Goal: Task Accomplishment & Management: Use online tool/utility

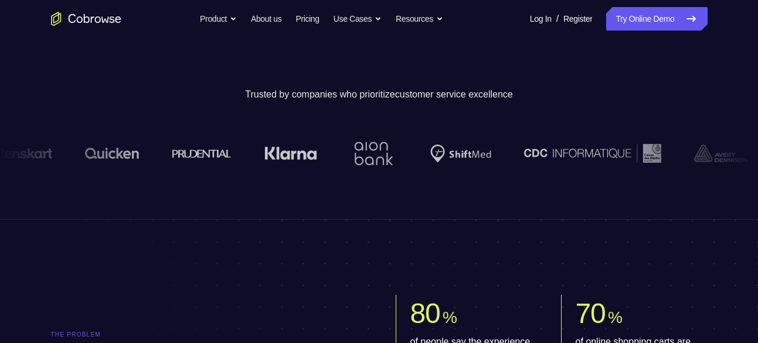
scroll to position [330, 0]
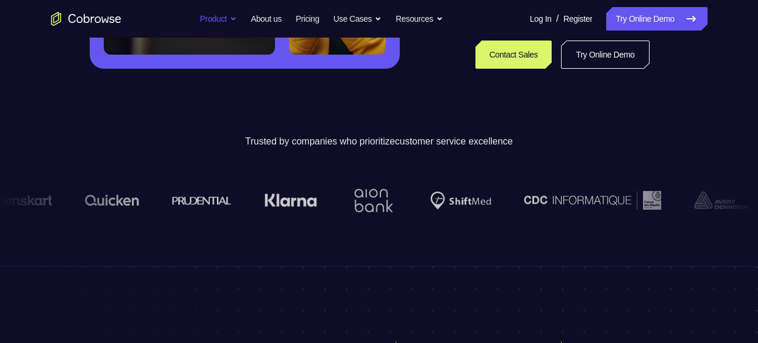
click at [219, 12] on button "Product" at bounding box center [218, 18] width 37 height 23
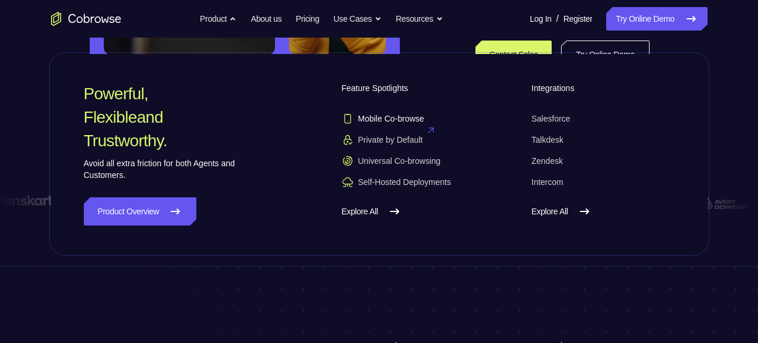
click at [374, 119] on span "Mobile Co-browse" at bounding box center [383, 119] width 83 height 12
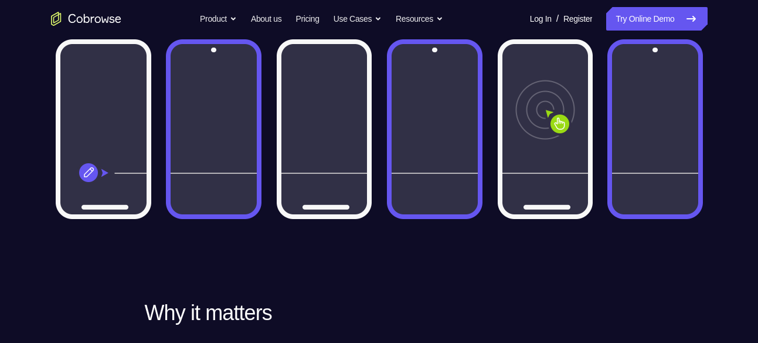
scroll to position [411, 0]
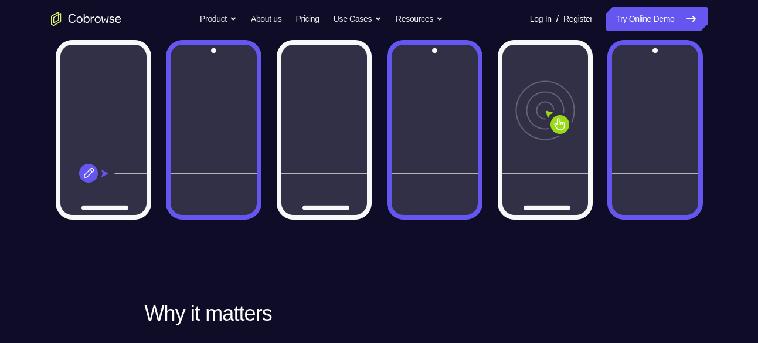
click at [557, 157] on img at bounding box center [379, 129] width 657 height 226
click at [147, 196] on img at bounding box center [379, 129] width 657 height 226
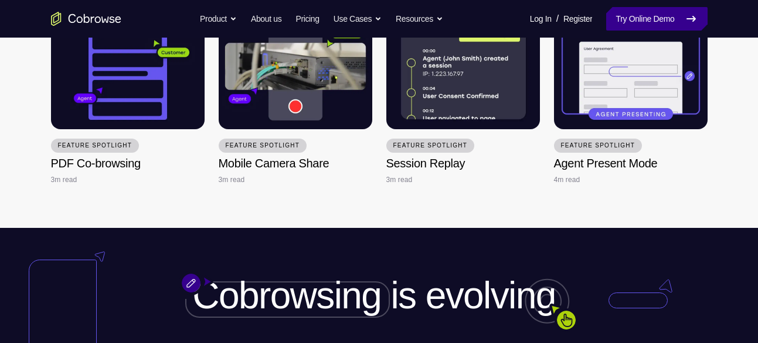
click at [690, 20] on icon at bounding box center [691, 19] width 14 height 14
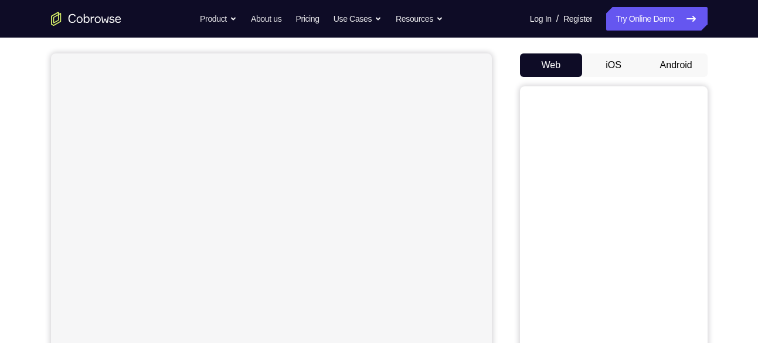
scroll to position [100, 0]
click at [678, 59] on button "Android" at bounding box center [676, 64] width 63 height 23
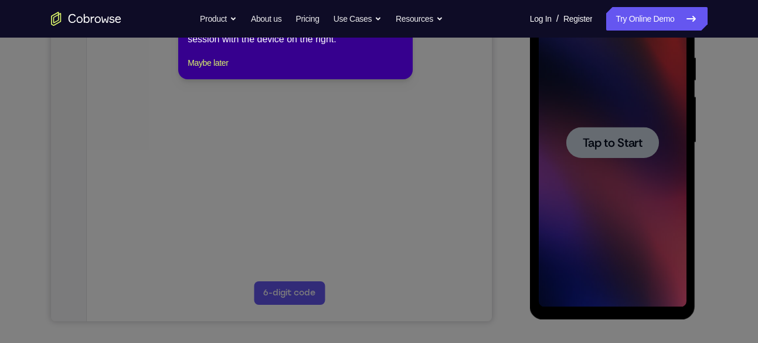
scroll to position [177, 0]
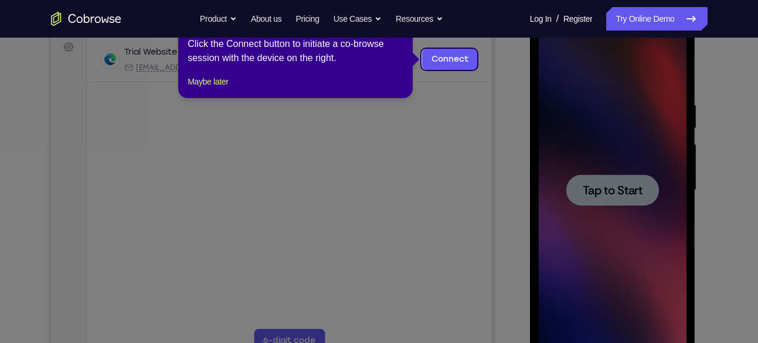
click at [497, 95] on icon at bounding box center [383, 171] width 767 height 343
click at [456, 59] on link "Connect" at bounding box center [450, 59] width 56 height 21
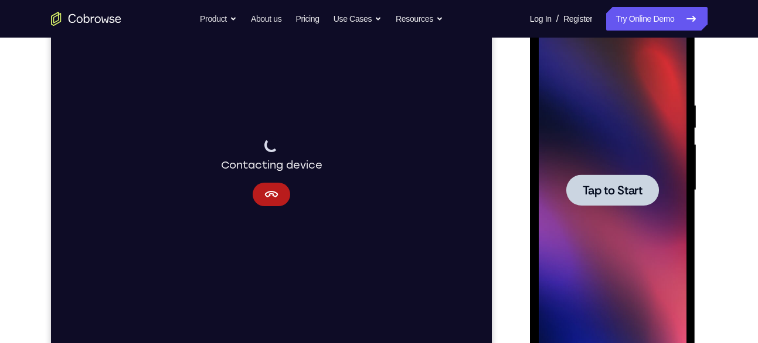
click at [606, 177] on div at bounding box center [613, 189] width 93 height 31
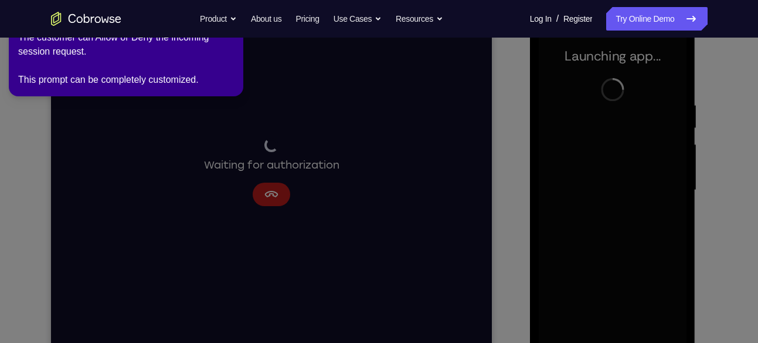
click at [152, 135] on icon at bounding box center [381, 168] width 772 height 347
click at [275, 180] on icon at bounding box center [381, 168] width 772 height 347
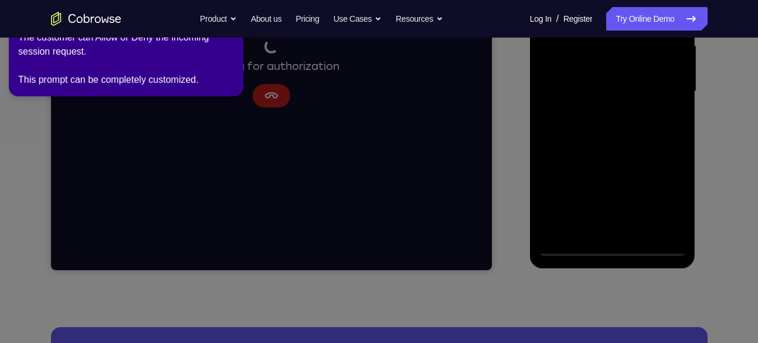
scroll to position [276, 0]
click at [571, 245] on icon at bounding box center [381, 168] width 772 height 347
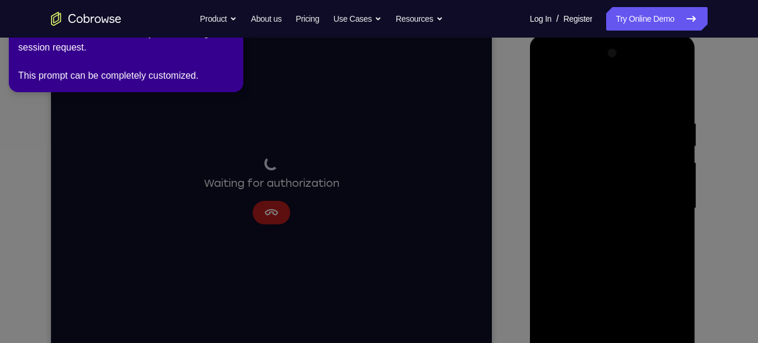
scroll to position [174, 0]
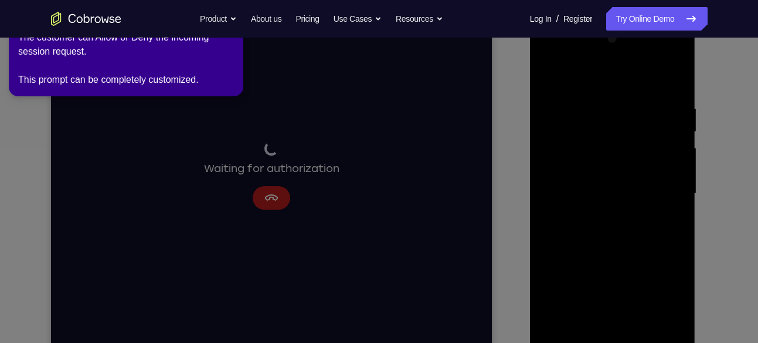
click at [262, 192] on icon at bounding box center [381, 168] width 772 height 347
click at [700, 23] on link "Try Online Demo" at bounding box center [656, 18] width 101 height 23
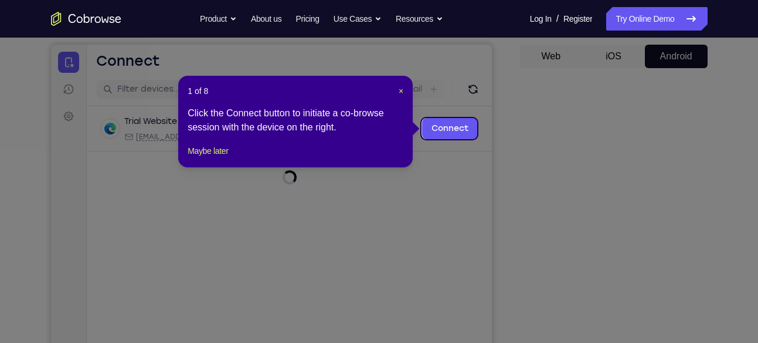
click at [484, 232] on icon at bounding box center [383, 171] width 767 height 343
click at [399, 91] on span "×" at bounding box center [401, 90] width 5 height 9
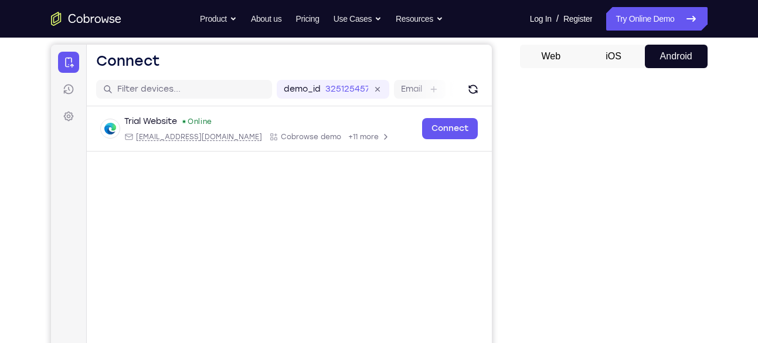
drag, startPoint x: 487, startPoint y: 212, endPoint x: 549, endPoint y: 256, distance: 75.7
click at [487, 212] on main "demo_id 325125457 325125457 Email User ID Device ID Device name 6-digit code Co…" at bounding box center [288, 269] width 405 height 393
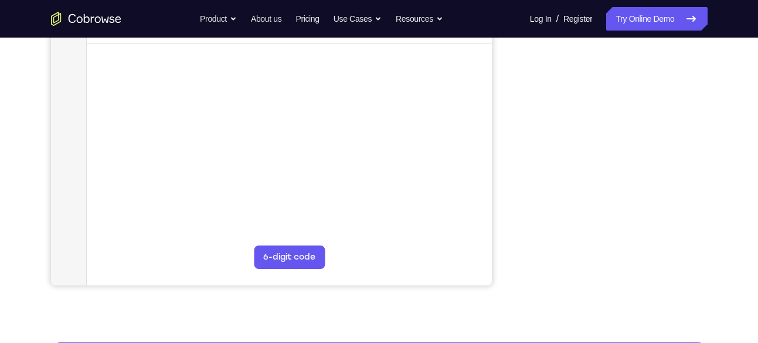
scroll to position [261, 0]
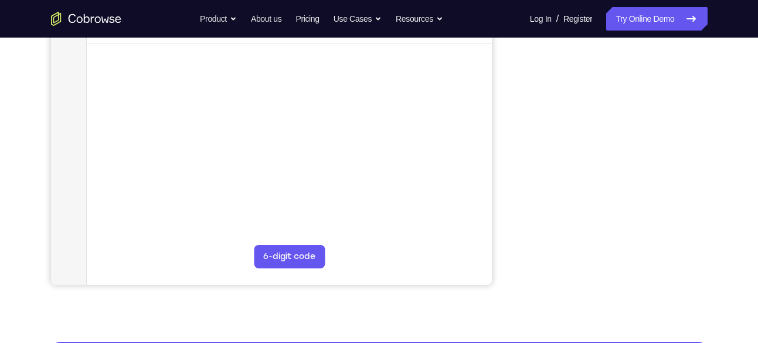
drag, startPoint x: 710, startPoint y: 146, endPoint x: 706, endPoint y: 207, distance: 61.1
click at [706, 207] on div "Your Support Agent Your Customer Web iOS Android Next Steps We’d be happy to gi…" at bounding box center [379, 164] width 751 height 774
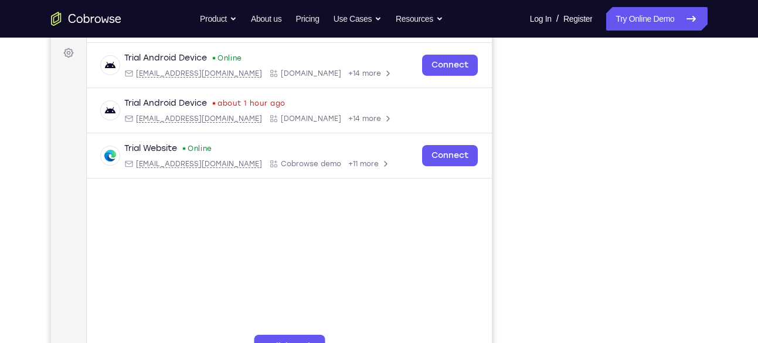
scroll to position [186, 0]
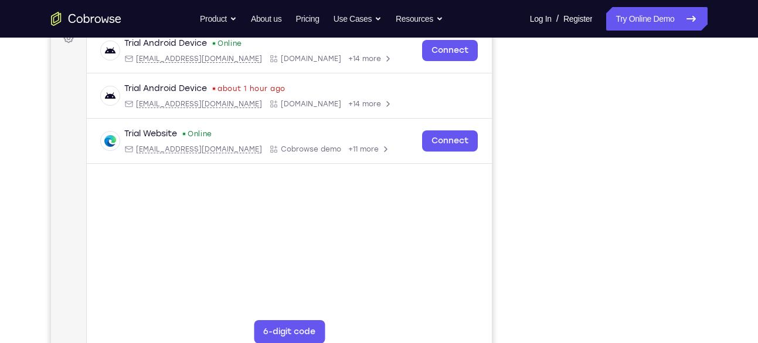
drag, startPoint x: 528, startPoint y: 165, endPoint x: 521, endPoint y: 286, distance: 121.0
click at [521, 286] on div at bounding box center [614, 179] width 188 height 361
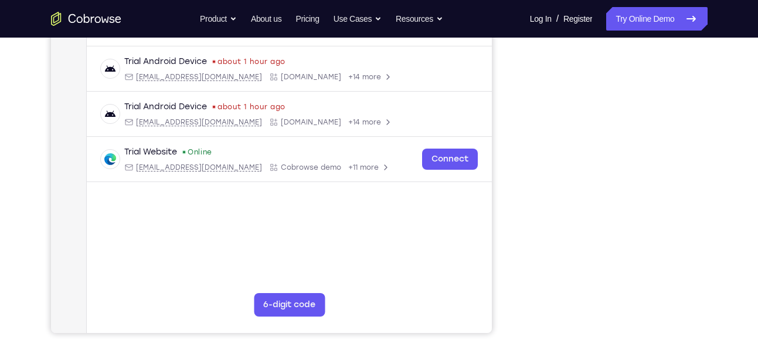
scroll to position [236, 0]
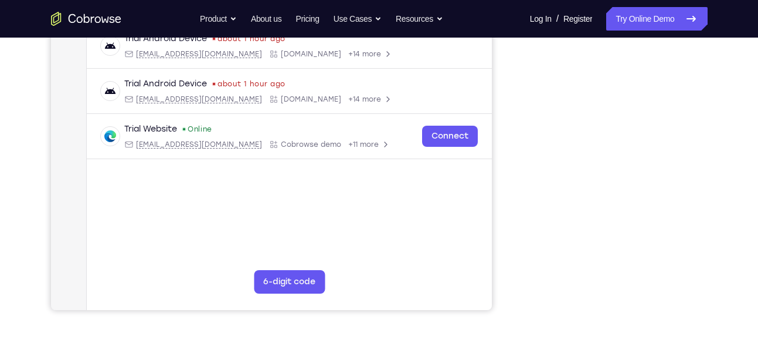
drag, startPoint x: 723, startPoint y: 112, endPoint x: 731, endPoint y: 180, distance: 68.5
click at [731, 180] on div "Your Support Agent Your Customer Web iOS Android Next Steps We’d be happy to gi…" at bounding box center [379, 189] width 751 height 774
drag, startPoint x: 705, startPoint y: 110, endPoint x: 723, endPoint y: 87, distance: 29.2
click at [723, 87] on div "Your Support Agent Your Customer Web iOS Android Next Steps We’d be happy to gi…" at bounding box center [379, 189] width 751 height 774
drag, startPoint x: 721, startPoint y: 132, endPoint x: 726, endPoint y: 188, distance: 55.9
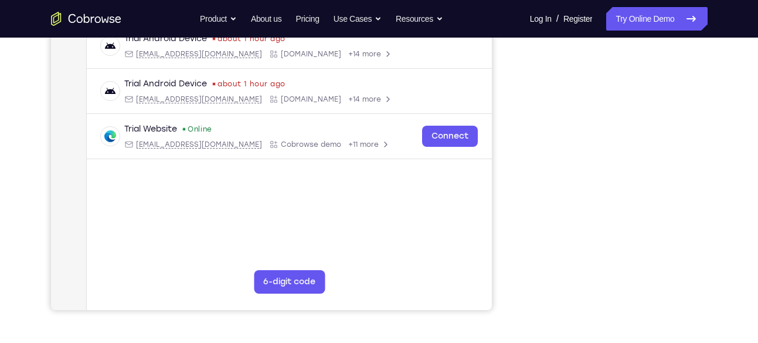
click at [726, 188] on div "Your Support Agent Your Customer Web iOS Android Next Steps We’d be happy to gi…" at bounding box center [379, 189] width 751 height 774
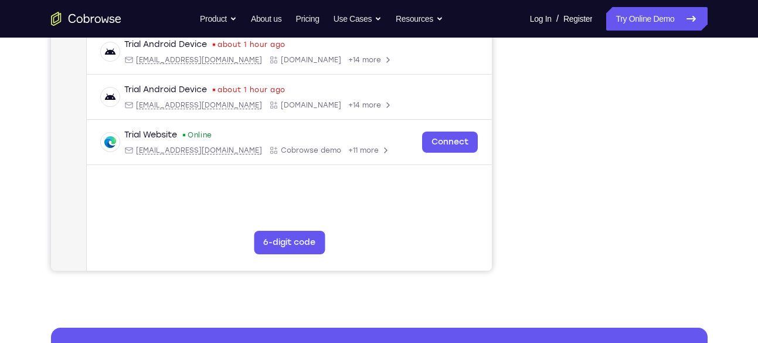
scroll to position [276, 0]
